Goal: Register for event/course

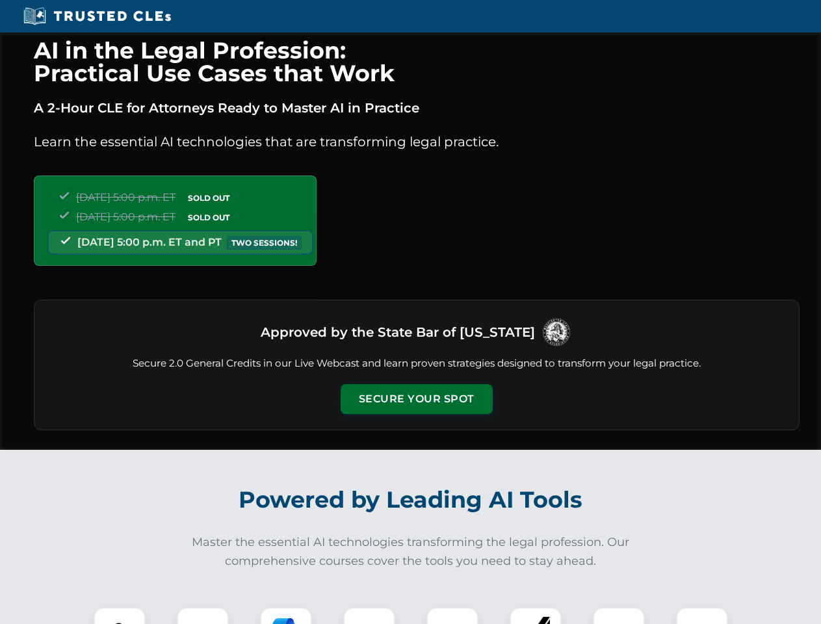
click at [416, 399] on button "Secure Your Spot" at bounding box center [416, 399] width 152 height 30
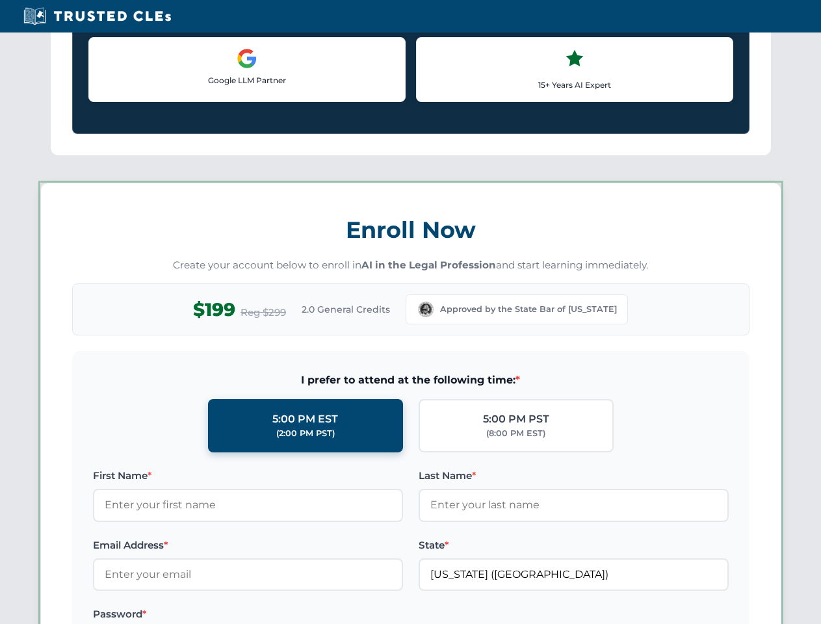
click at [286, 615] on label "Password *" at bounding box center [248, 614] width 310 height 16
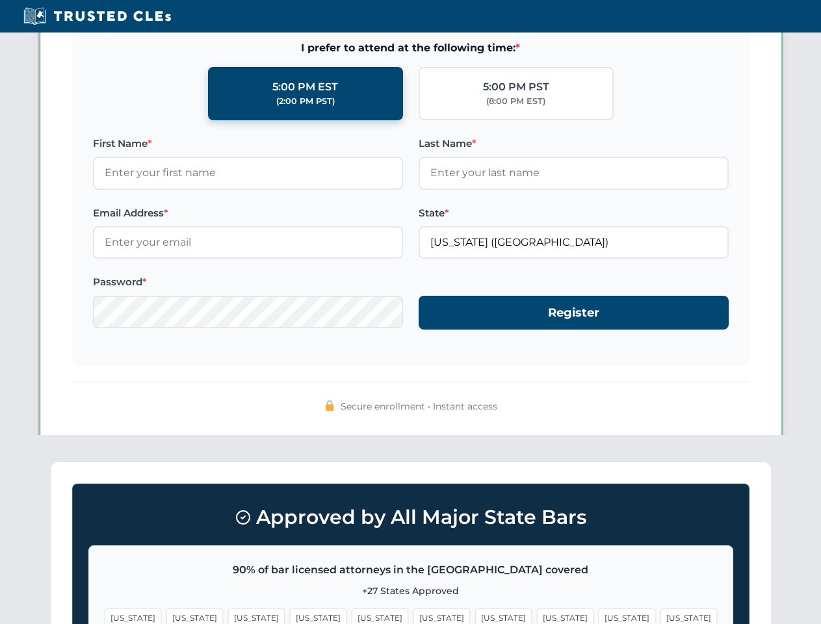
click at [598, 615] on span "[US_STATE]" at bounding box center [626, 617] width 57 height 19
